Goal: Check status: Check status

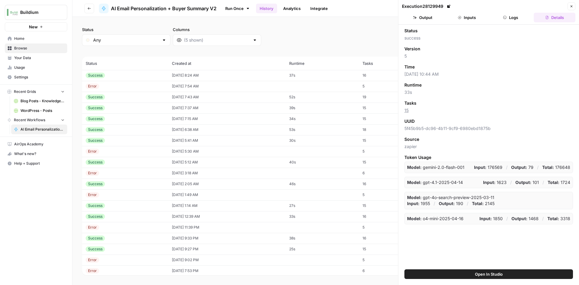
click at [189, 219] on td "[DATE] 12:39 AM" at bounding box center [226, 216] width 117 height 11
click at [417, 17] on icon "button" at bounding box center [415, 18] width 4 height 4
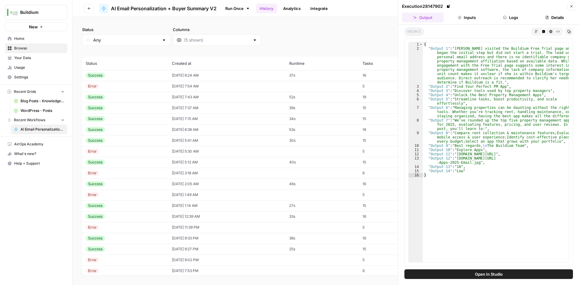
click at [157, 206] on div "Success" at bounding box center [125, 205] width 79 height 5
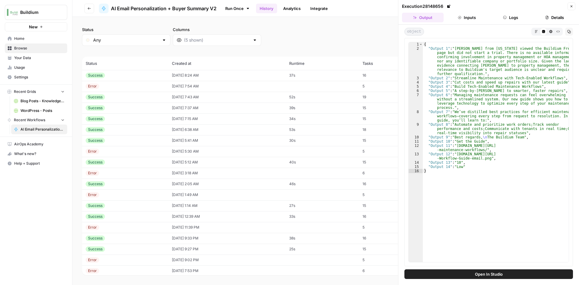
click at [159, 184] on td "Success" at bounding box center [125, 184] width 86 height 11
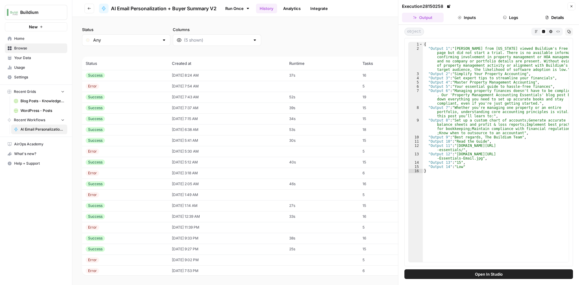
click at [160, 162] on td "Success" at bounding box center [125, 162] width 86 height 11
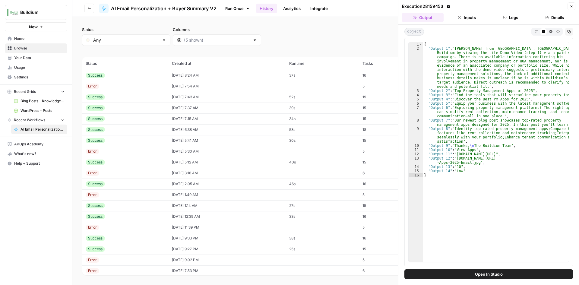
click at [157, 141] on div "Success" at bounding box center [125, 140] width 79 height 5
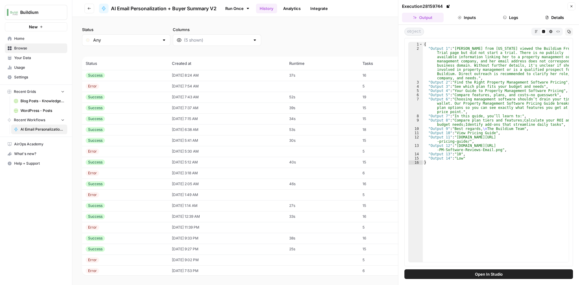
click at [168, 127] on td "[DATE] 6:38 AM" at bounding box center [226, 129] width 117 height 11
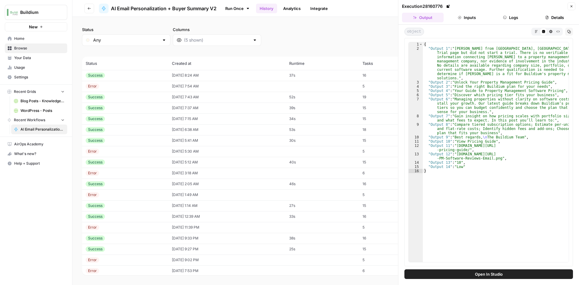
click at [168, 119] on td "[DATE] 7:15 AM" at bounding box center [226, 118] width 117 height 11
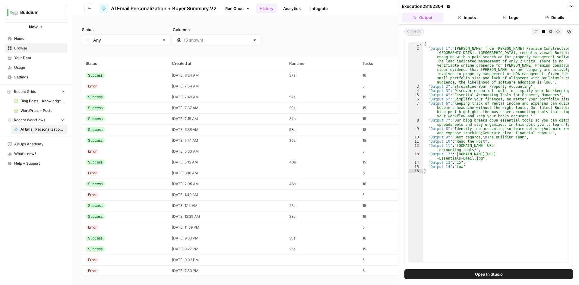
click at [168, 106] on td "[DATE] 7:37 AM" at bounding box center [226, 108] width 117 height 11
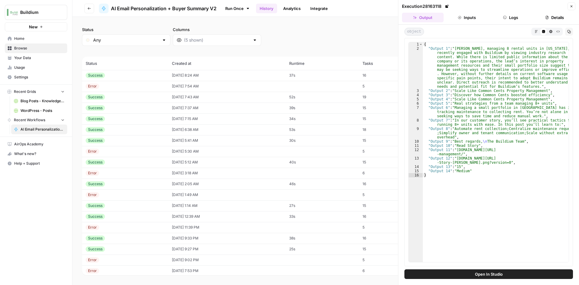
click at [168, 95] on td "[DATE] 7:43 AM" at bounding box center [226, 97] width 117 height 11
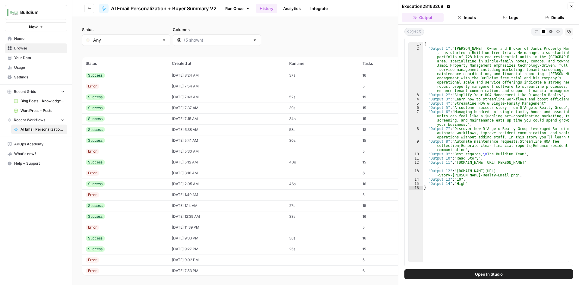
click at [168, 75] on td "[DATE] 8:24 AM" at bounding box center [226, 75] width 117 height 11
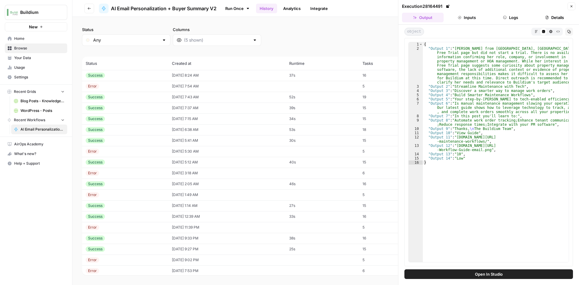
click at [571, 6] on icon "button" at bounding box center [572, 7] width 4 height 4
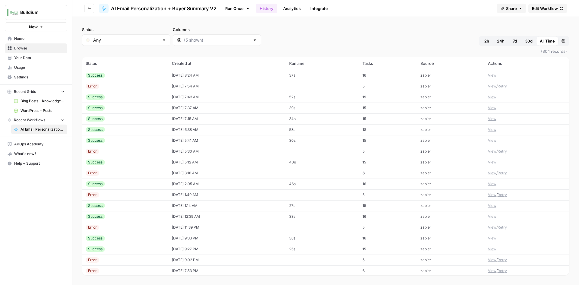
click at [259, 73] on td "[DATE] 8:24 AM" at bounding box center [226, 75] width 117 height 11
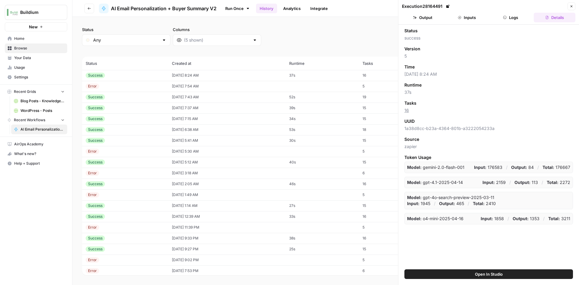
click at [423, 18] on button "Output" at bounding box center [423, 18] width 42 height 10
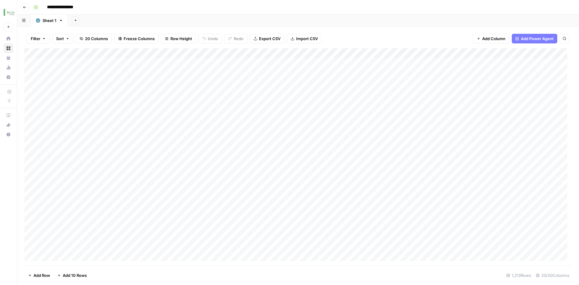
click at [162, 54] on div "Add Column" at bounding box center [297, 156] width 547 height 217
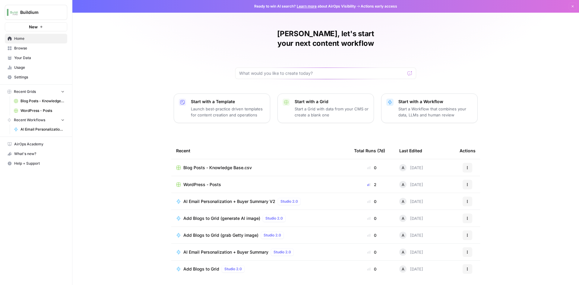
click at [201, 182] on span "WordPress - Posts" at bounding box center [202, 185] width 38 height 6
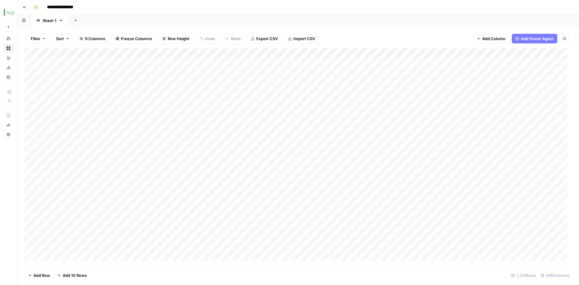
click at [87, 53] on div "Add Column" at bounding box center [297, 156] width 547 height 217
click at [67, 92] on button "Schedule" at bounding box center [81, 95] width 67 height 8
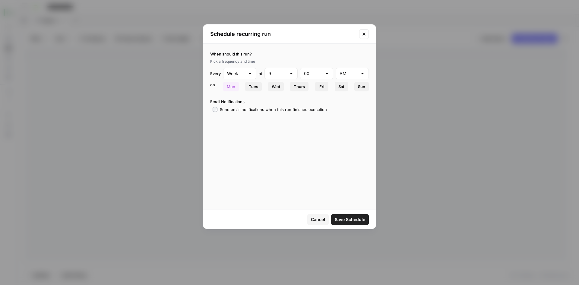
click at [338, 90] on button "Sat" at bounding box center [341, 87] width 13 height 10
click at [229, 87] on span "Mon" at bounding box center [231, 87] width 8 height 6
click at [360, 71] on div at bounding box center [362, 74] width 5 height 6
click at [344, 97] on span "PM" at bounding box center [351, 97] width 21 height 6
type input "PM"
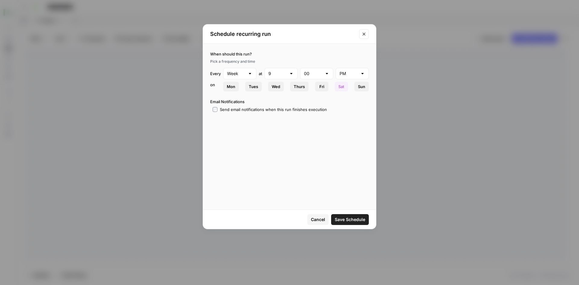
click at [345, 222] on span "Save Schedule" at bounding box center [350, 220] width 30 height 6
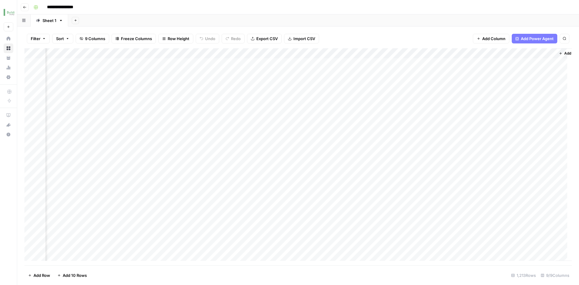
scroll to position [0, 138]
click at [467, 53] on div "Add Column" at bounding box center [297, 156] width 547 height 217
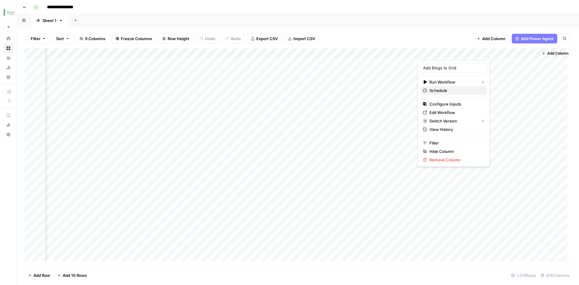
click at [443, 90] on span "Schedule" at bounding box center [455, 90] width 53 height 6
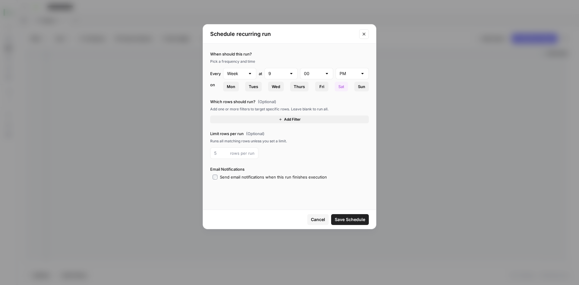
click at [268, 119] on button "Add Filter" at bounding box center [289, 120] width 159 height 8
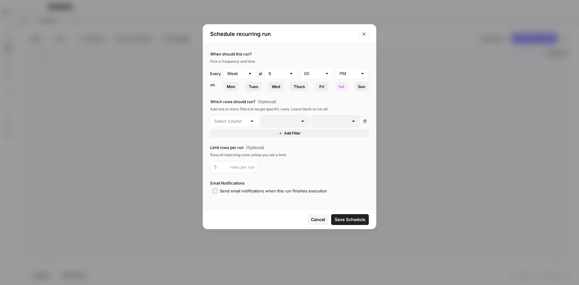
click at [292, 76] on div at bounding box center [291, 74] width 5 height 6
click at [276, 174] on span "10" at bounding box center [280, 173] width 21 height 6
type input "10"
click at [293, 75] on div at bounding box center [291, 74] width 5 height 6
click at [283, 181] on span "11" at bounding box center [280, 182] width 21 height 6
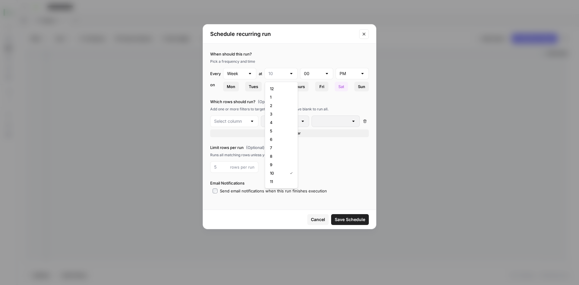
type input "11"
click at [341, 100] on label "Which rows should run? (Optional)" at bounding box center [289, 102] width 159 height 6
click at [250, 122] on div at bounding box center [252, 121] width 5 height 6
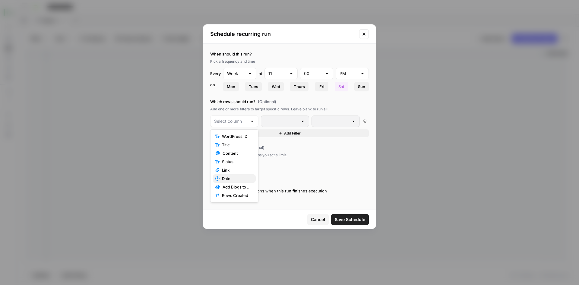
click at [230, 180] on span "Date" at bounding box center [236, 179] width 29 height 6
click at [300, 119] on div at bounding box center [302, 121] width 5 height 6
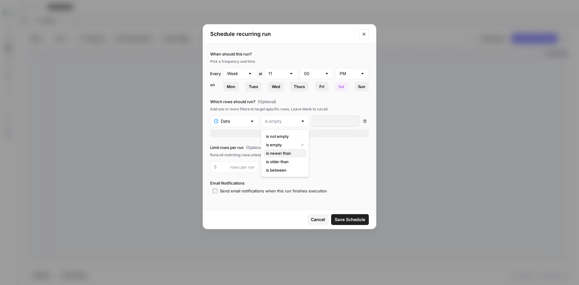
click at [292, 157] on button "is newer than" at bounding box center [285, 153] width 43 height 8
type input "is newer than"
click at [327, 121] on input "number" at bounding box center [326, 121] width 22 height 6
type input "7"
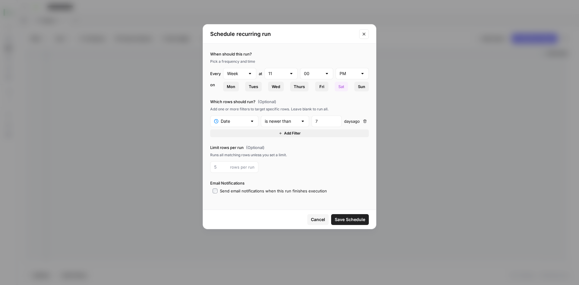
click at [324, 159] on div "Limit rows per run (Optional) Runs all matching rows unless you set a limit. ro…" at bounding box center [289, 158] width 159 height 28
click at [346, 222] on span "Save Schedule" at bounding box center [350, 220] width 30 height 6
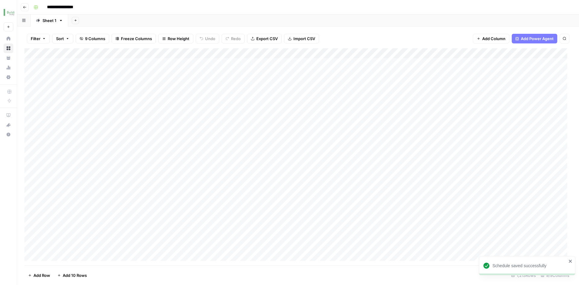
scroll to position [0, 0]
click at [88, 52] on div "Add Column" at bounding box center [297, 156] width 547 height 217
click at [72, 94] on span "Edit Schedule" at bounding box center [83, 96] width 53 height 6
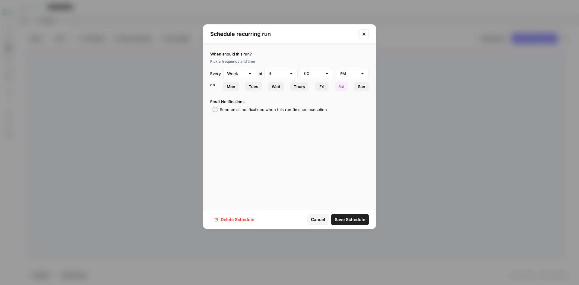
click at [364, 36] on icon "Close modal" at bounding box center [364, 34] width 5 height 5
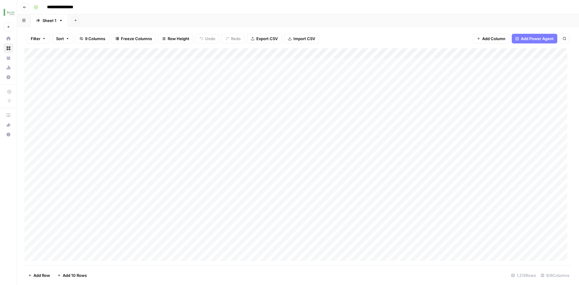
click at [86, 55] on div "Add Column" at bounding box center [297, 156] width 547 height 217
click at [80, 93] on span "Edit Schedule" at bounding box center [83, 96] width 53 height 6
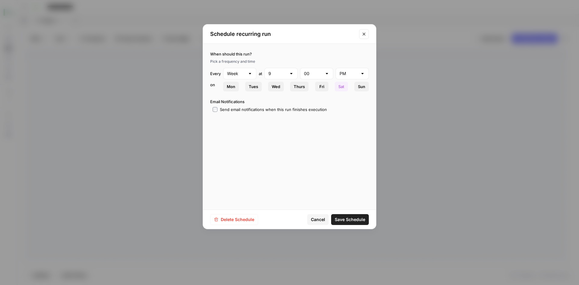
click at [367, 32] on button "Close modal" at bounding box center [364, 34] width 10 height 10
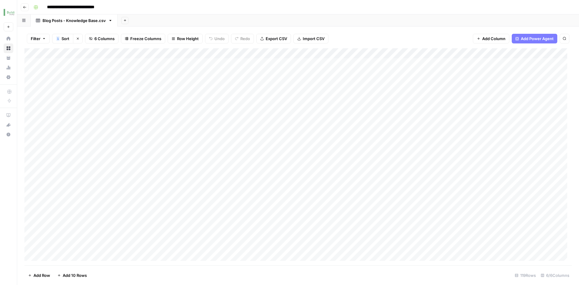
scroll to position [0, 77]
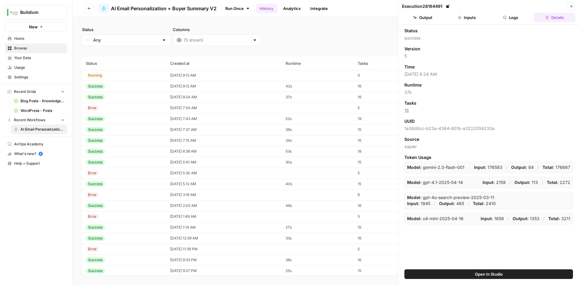
click at [246, 88] on td "[DATE] 9:12 AM" at bounding box center [223, 86] width 115 height 11
click at [424, 19] on button "Output" at bounding box center [423, 18] width 42 height 10
click at [168, 75] on td "[DATE] 9:13 AM" at bounding box center [226, 75] width 117 height 11
click at [423, 16] on button "Output" at bounding box center [423, 18] width 42 height 10
